Goal: Task Accomplishment & Management: Complete application form

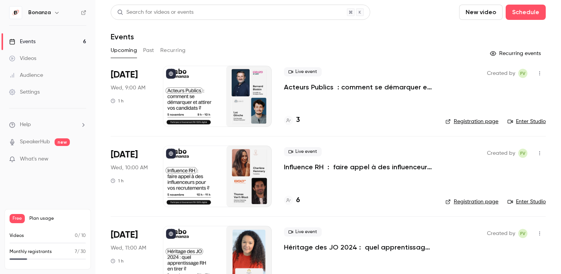
click at [340, 90] on p "Acteurs Publics : comment se démarquer et attirer vos candidats ?" at bounding box center [358, 86] width 149 height 9
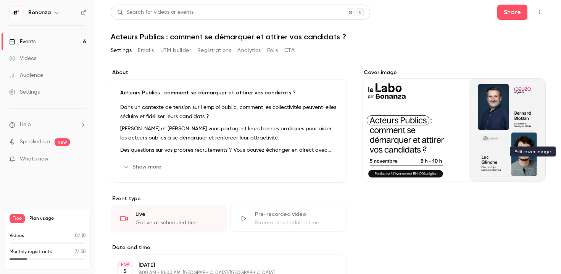
click at [536, 168] on icon "Cover image" at bounding box center [532, 168] width 8 height 6
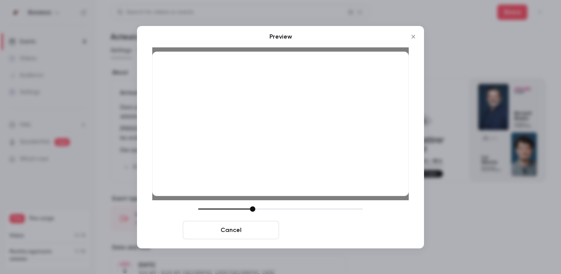
click at [326, 230] on button "Save cover" at bounding box center [330, 230] width 96 height 18
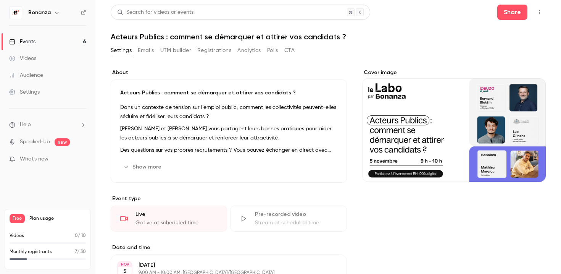
click at [44, 38] on link "Events 6" at bounding box center [47, 41] width 95 height 17
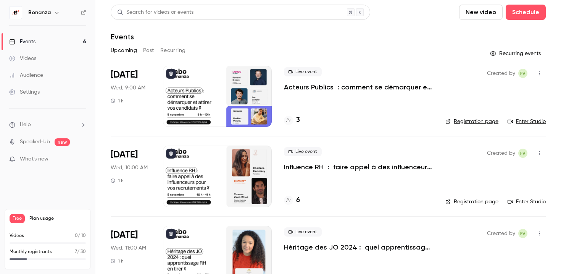
click at [204, 174] on div at bounding box center [217, 175] width 109 height 61
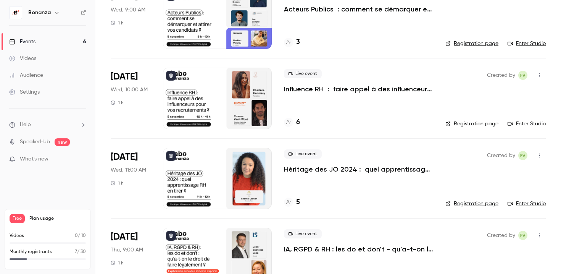
scroll to position [83, 0]
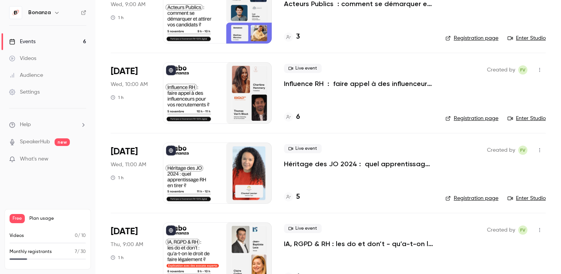
click at [205, 183] on div at bounding box center [217, 172] width 109 height 61
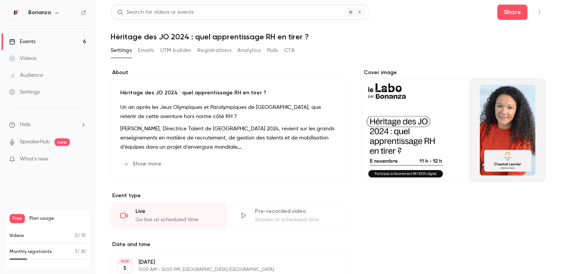
click at [536, 168] on button "Cover image" at bounding box center [531, 167] width 15 height 15
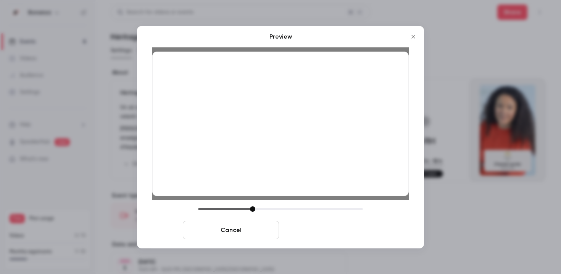
click at [317, 231] on button "Save cover" at bounding box center [330, 230] width 96 height 18
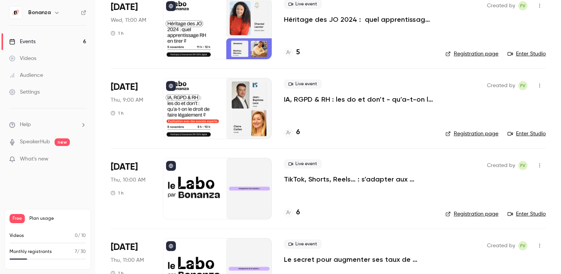
scroll to position [229, 0]
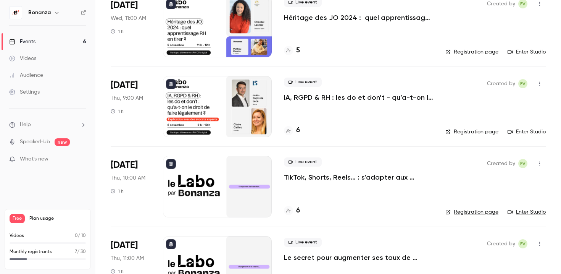
click at [222, 113] on div at bounding box center [217, 106] width 109 height 61
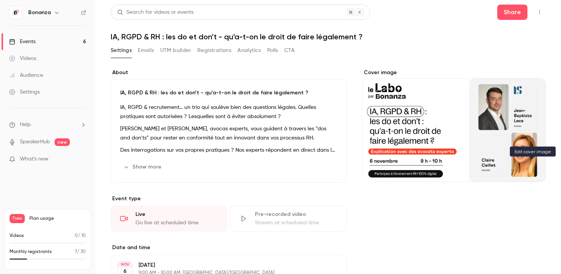
click at [530, 168] on icon "Cover image" at bounding box center [531, 167] width 5 height 5
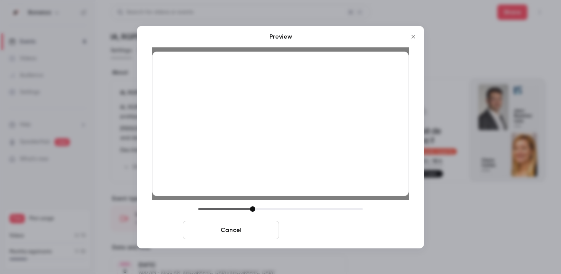
click at [340, 232] on button "Save cover" at bounding box center [330, 230] width 96 height 18
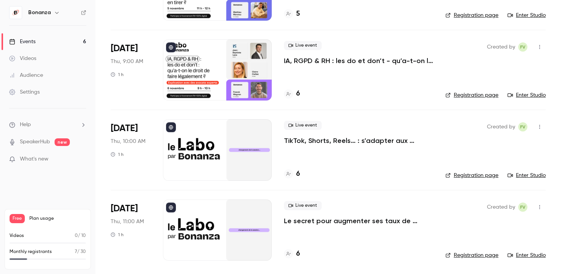
scroll to position [266, 0]
click at [177, 152] on div at bounding box center [217, 149] width 109 height 61
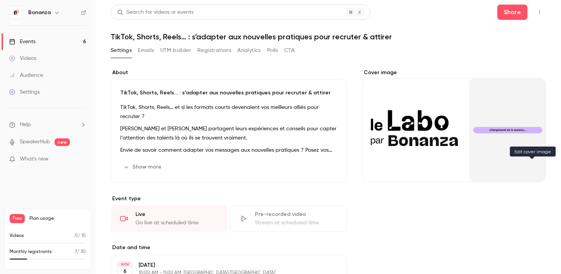
click at [535, 167] on icon "Cover image" at bounding box center [532, 168] width 8 height 6
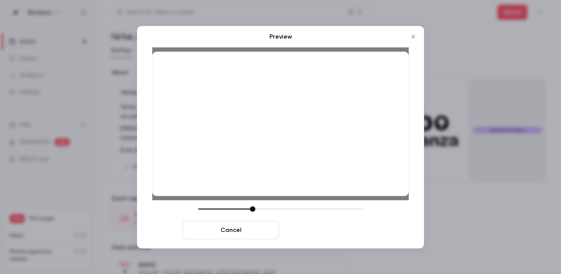
click at [323, 230] on button "Save cover" at bounding box center [330, 230] width 96 height 18
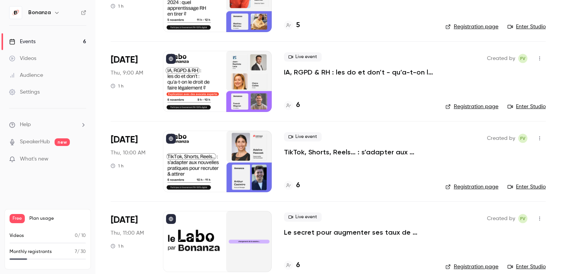
scroll to position [259, 0]
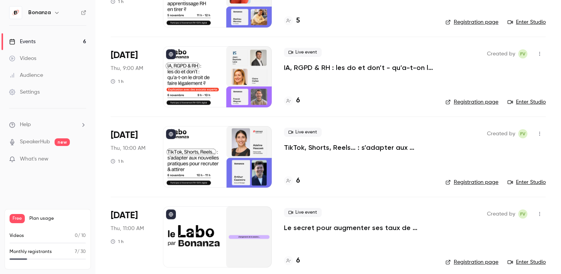
click at [237, 214] on div at bounding box center [217, 236] width 109 height 61
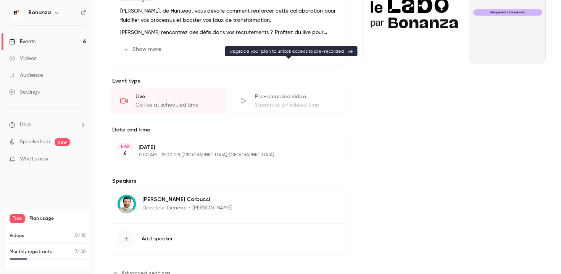
scroll to position [145, 0]
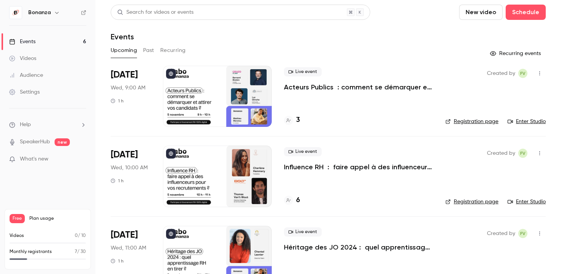
click at [224, 181] on div at bounding box center [217, 175] width 109 height 61
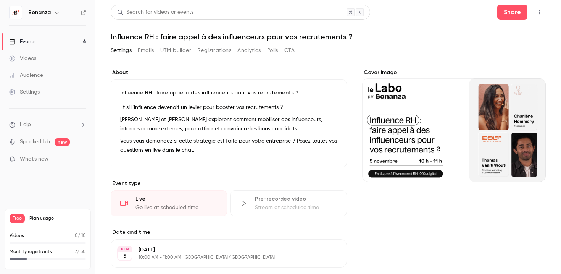
click at [535, 170] on icon "Cover image" at bounding box center [532, 168] width 8 height 6
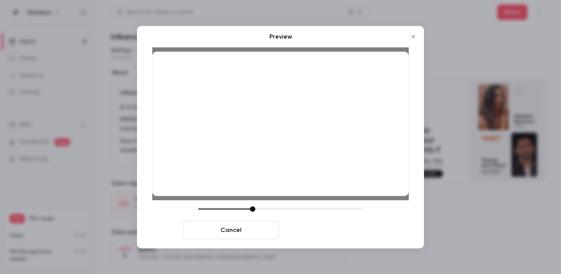
click at [351, 228] on button "Save cover" at bounding box center [330, 230] width 96 height 18
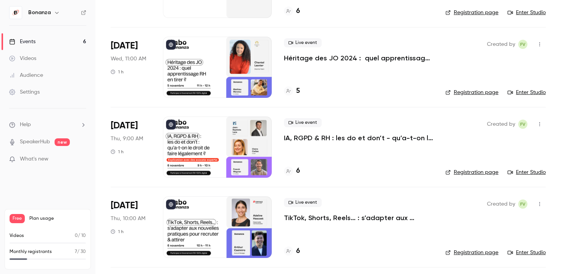
scroll to position [266, 0]
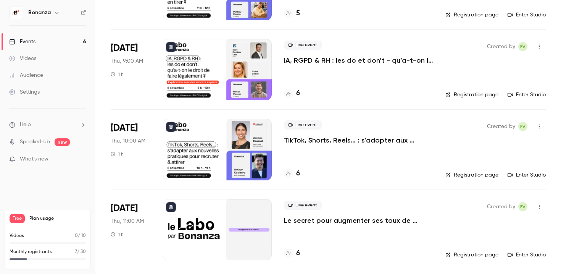
click at [217, 227] on div at bounding box center [217, 229] width 109 height 61
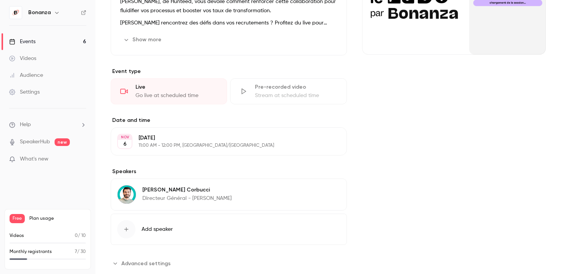
scroll to position [145, 0]
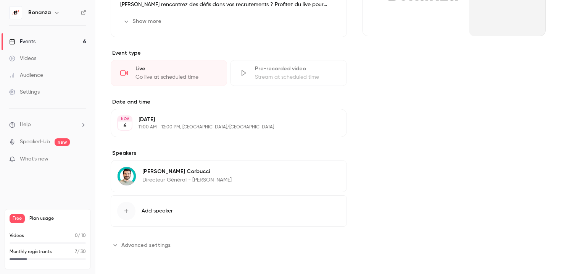
click at [188, 204] on button "Add speaker" at bounding box center [229, 210] width 236 height 31
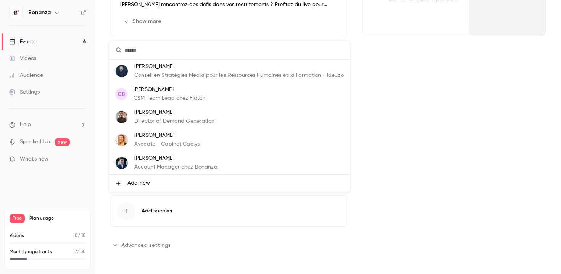
click at [167, 181] on li "Add new" at bounding box center [229, 182] width 241 height 17
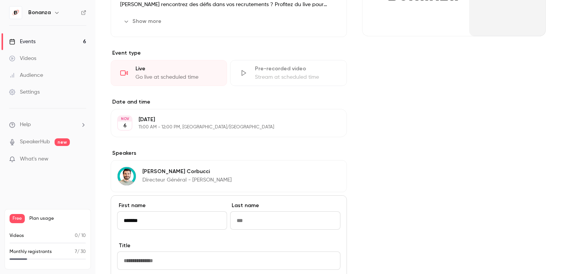
type input "*******"
type input "*"
type input "******"
click at [154, 260] on input "Title" at bounding box center [228, 260] width 223 height 18
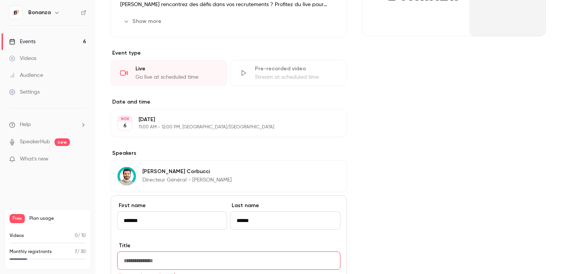
click at [177, 259] on input "Title" at bounding box center [228, 260] width 223 height 18
paste input "**********"
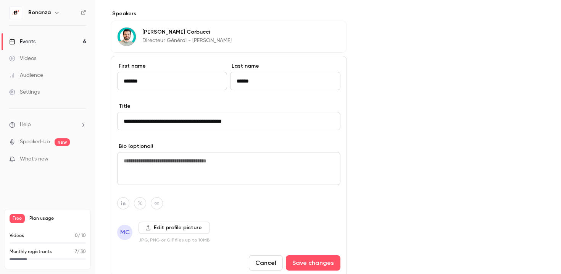
scroll to position [292, 0]
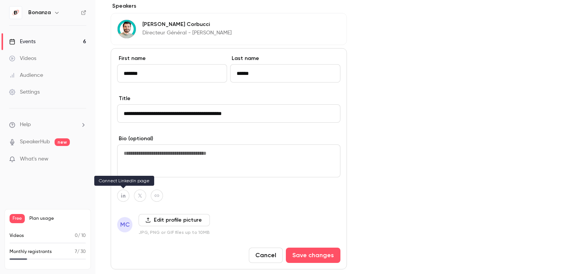
type input "**********"
click at [126, 198] on button "button" at bounding box center [123, 195] width 12 height 12
click at [128, 178] on input at bounding box center [120, 177] width 78 height 6
paste input "**********"
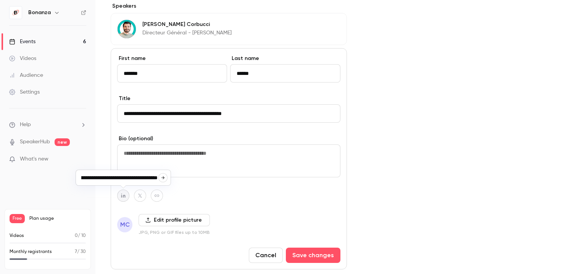
click at [163, 176] on icon "button" at bounding box center [162, 177] width 3 height 3
type input "**********"
click at [157, 219] on label "Edit profile picture" at bounding box center [174, 220] width 71 height 12
click at [0, 0] on input "Edit profile picture" at bounding box center [0, 0] width 0 height 0
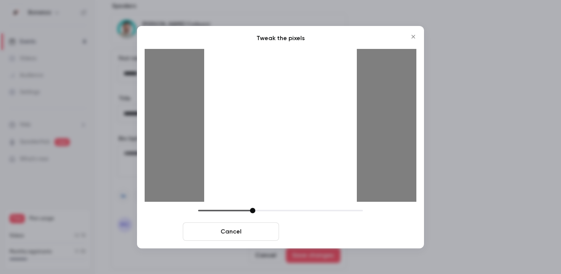
click at [333, 229] on button "Crop and save" at bounding box center [330, 231] width 96 height 18
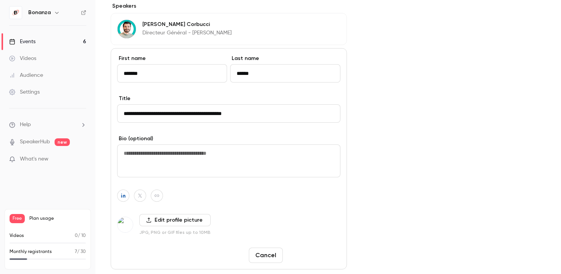
click at [326, 256] on button "Save changes" at bounding box center [313, 254] width 55 height 15
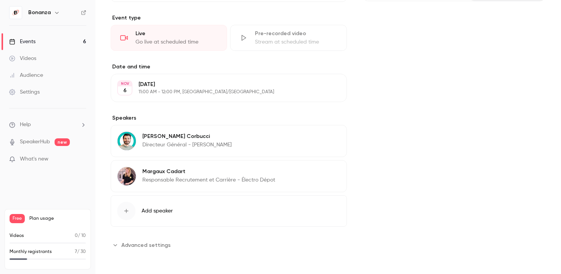
click at [349, 163] on div "**********" at bounding box center [328, 69] width 435 height 363
click at [49, 43] on link "Events 6" at bounding box center [47, 41] width 95 height 17
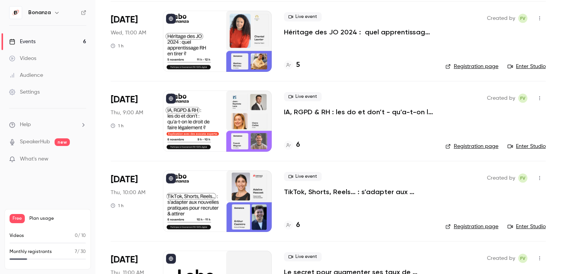
scroll to position [266, 0]
